Goal: Check status

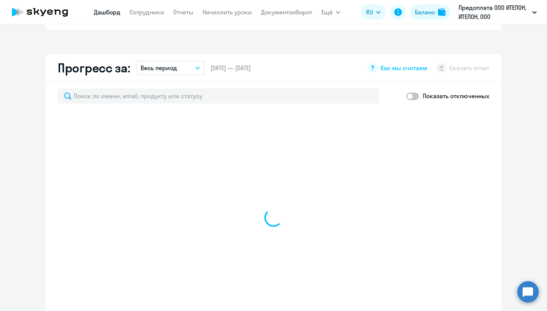
scroll to position [425, 0]
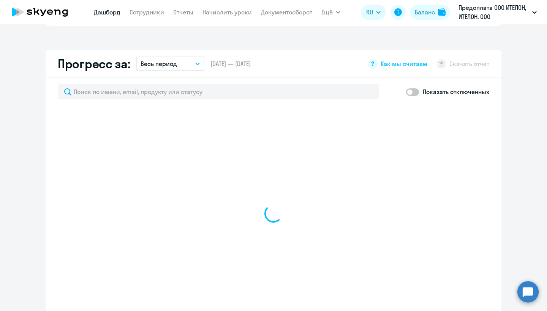
select select "30"
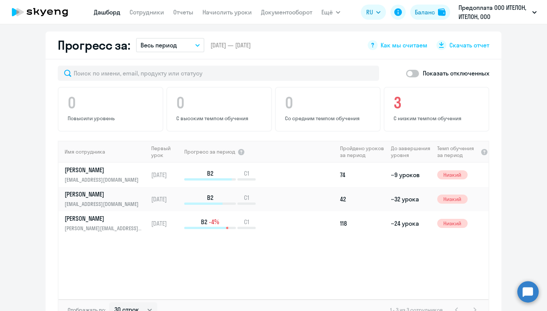
scroll to position [442, 0]
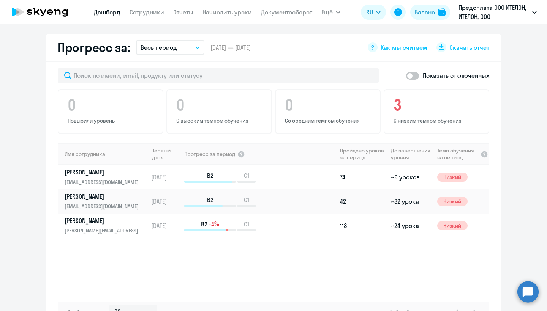
click at [197, 40] on button "Весь период" at bounding box center [170, 47] width 68 height 14
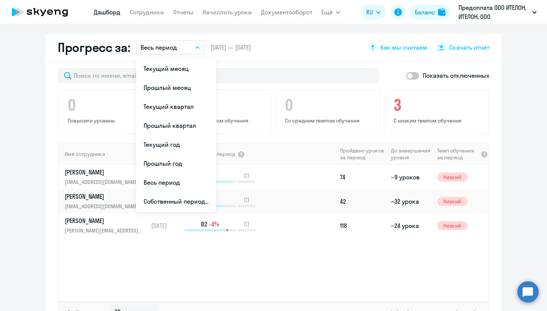
scroll to position [424, 0]
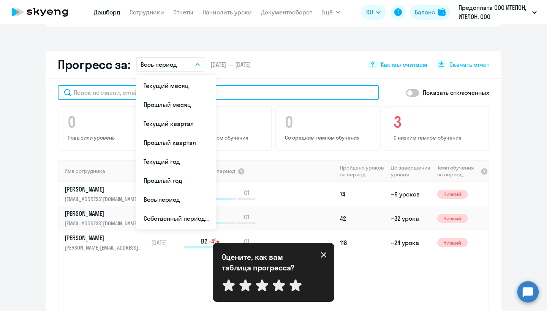
click at [270, 85] on input "text" at bounding box center [218, 92] width 321 height 15
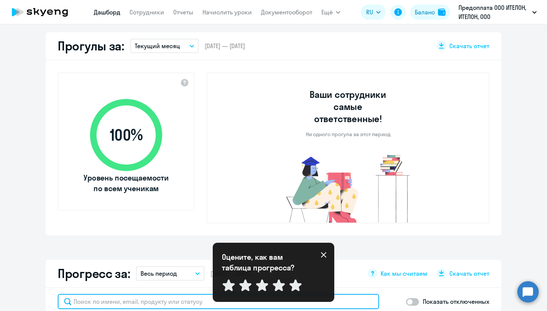
scroll to position [215, 0]
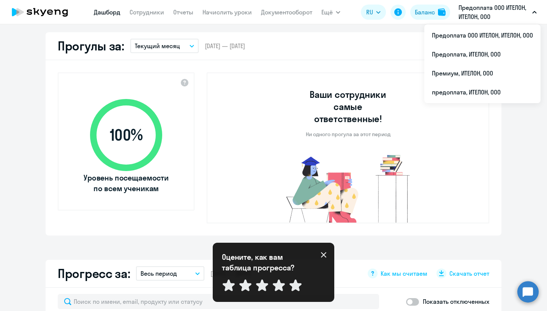
click at [510, 12] on p "Предоплата ООО ИТЕЛОН, ИТЕЛОН, ООО" at bounding box center [493, 12] width 71 height 18
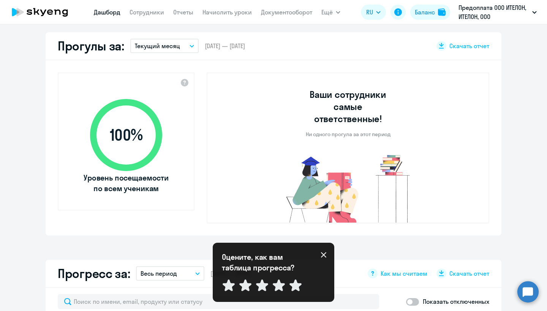
click at [510, 12] on p "Предоплата ООО ИТЕЛОН, ИТЕЛОН, ООО" at bounding box center [493, 12] width 71 height 18
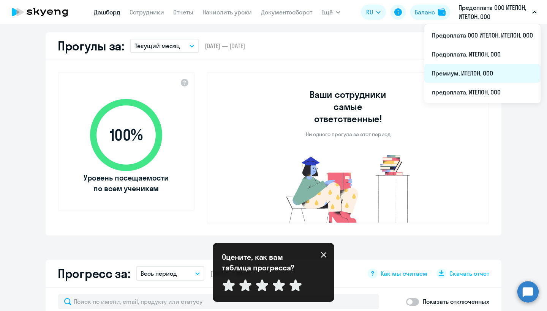
click at [479, 71] on li "Премиум, ИТЕЛОН, ООО" at bounding box center [482, 73] width 116 height 19
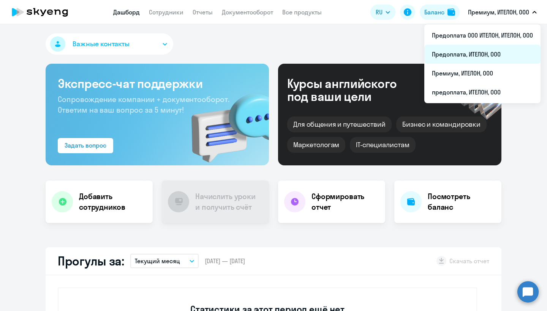
click at [480, 50] on li "Предоплата, ИТЕЛОН, ООО" at bounding box center [482, 54] width 116 height 19
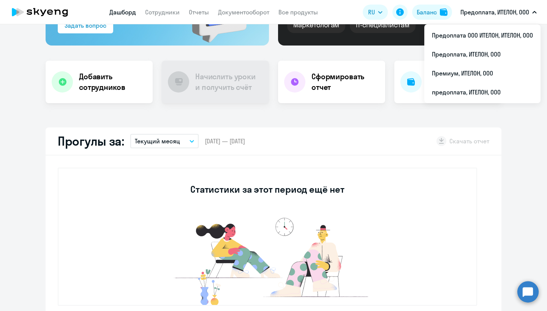
scroll to position [120, 0]
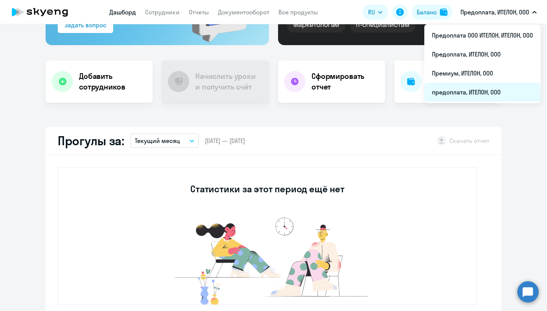
click at [469, 86] on li "предоплата, ИТЕЛОН, ООО" at bounding box center [482, 92] width 116 height 19
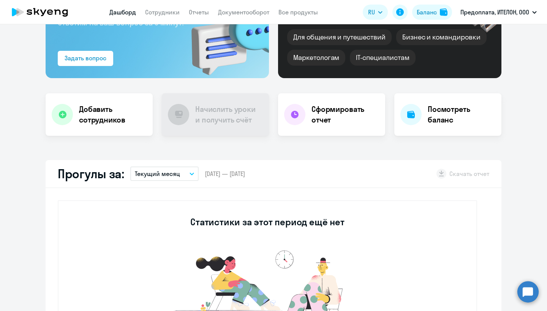
scroll to position [92, 0]
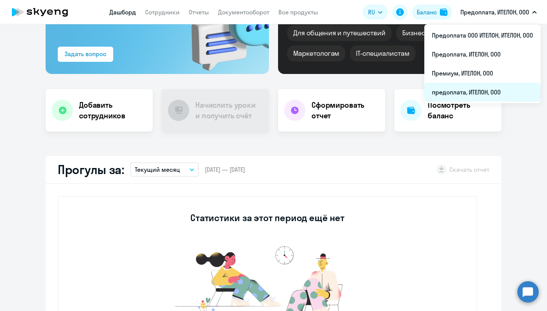
click at [470, 89] on li "предоплата, ИТЕЛОН, ООО" at bounding box center [482, 92] width 116 height 19
